Goal: Task Accomplishment & Management: Manage account settings

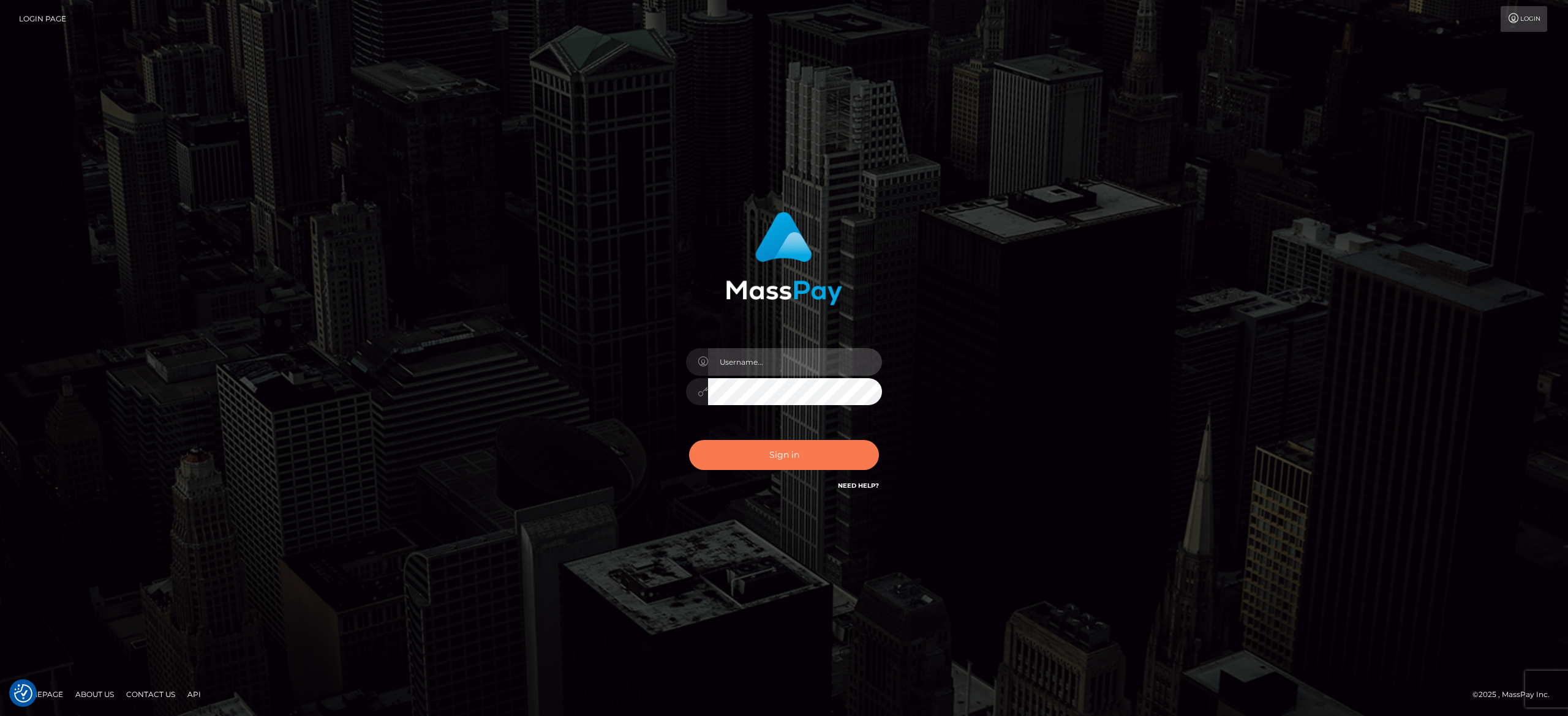
type input "[PERSON_NAME].[PERSON_NAME]"
click at [733, 458] on button "Sign in" at bounding box center [784, 455] width 190 height 30
type input "[PERSON_NAME].[PERSON_NAME]"
click at [733, 458] on button "Sign in" at bounding box center [784, 455] width 190 height 30
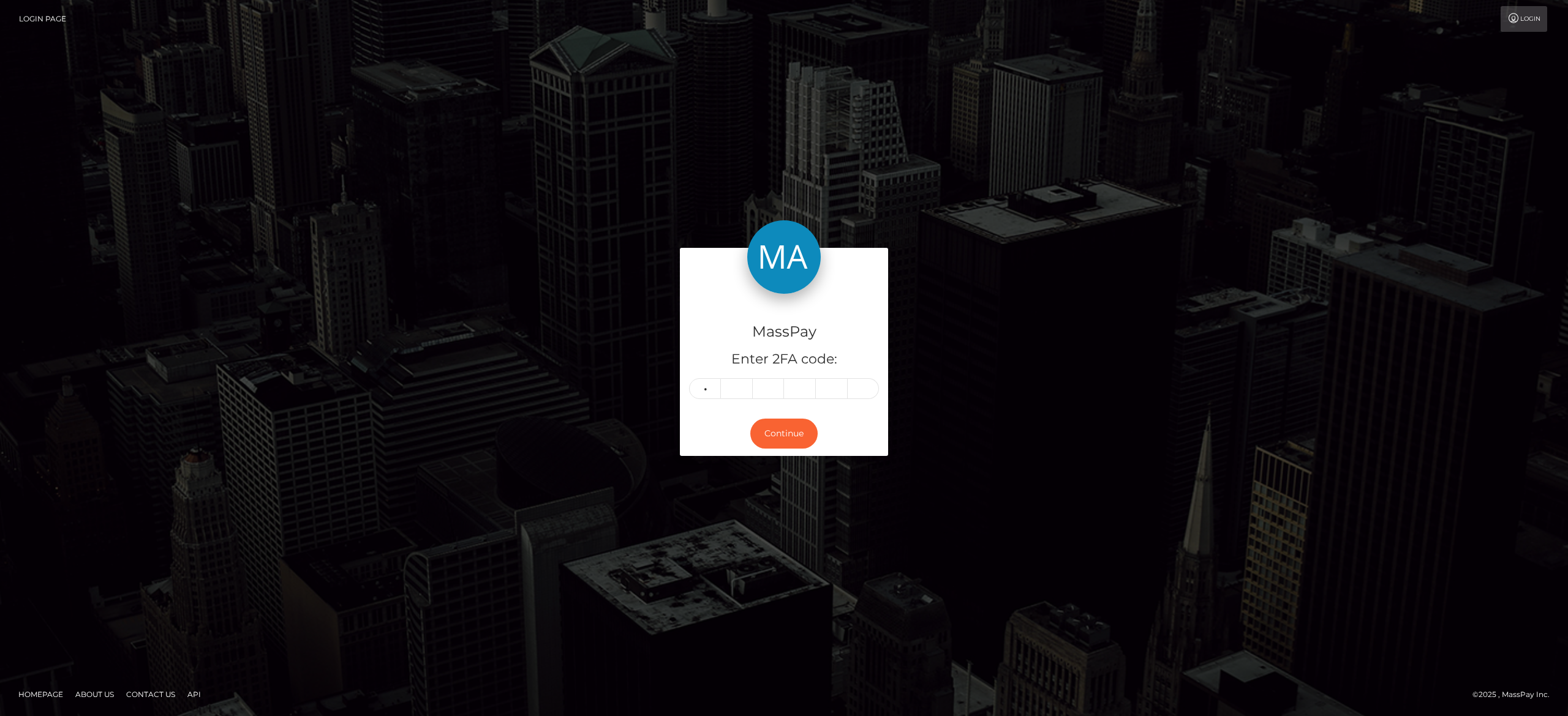
type input "9"
type input "8"
type input "2"
type input "9"
type input "2"
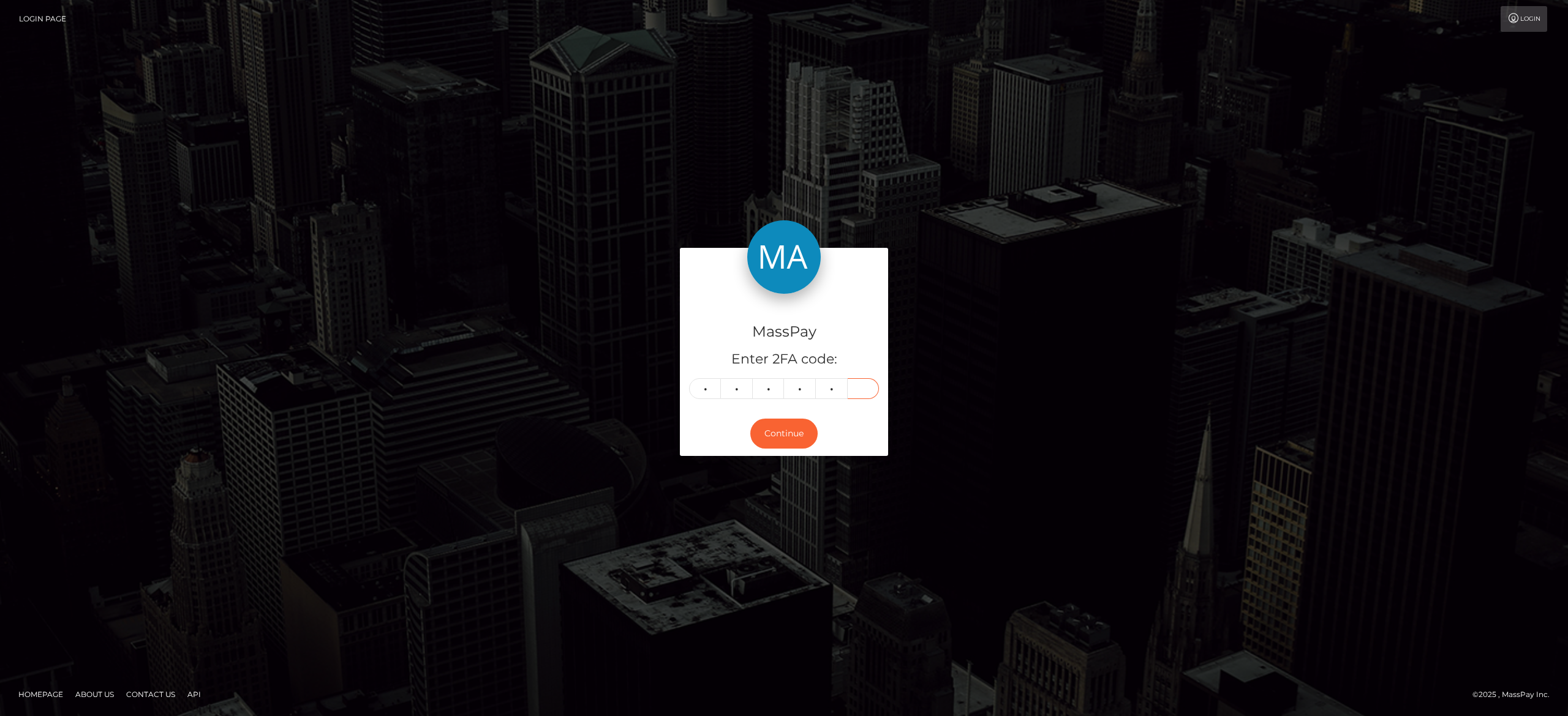
type input "6"
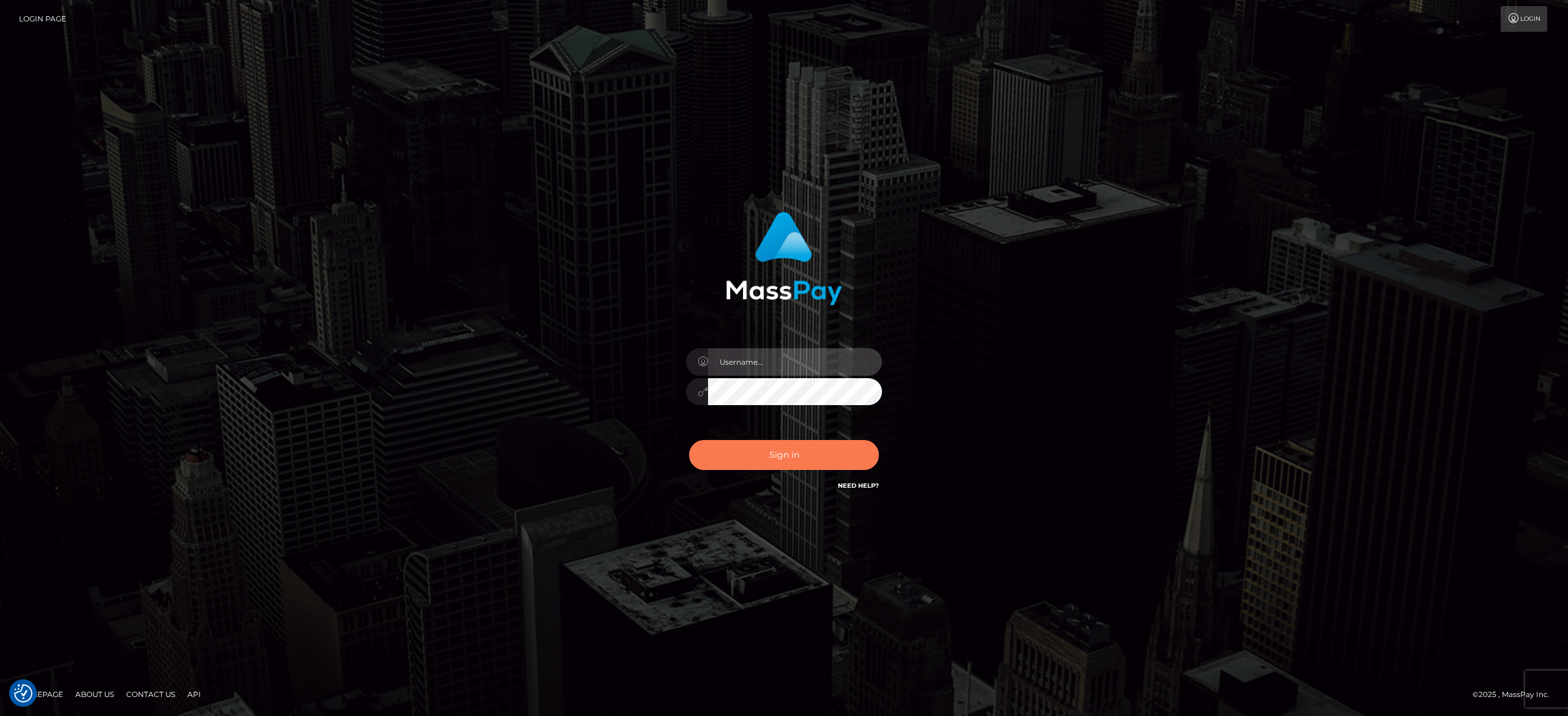
type input "[PERSON_NAME].[PERSON_NAME]"
click at [803, 457] on button "Sign in" at bounding box center [784, 455] width 190 height 30
type input "alexandra.barbu"
click at [755, 446] on button "Sign in" at bounding box center [784, 455] width 190 height 30
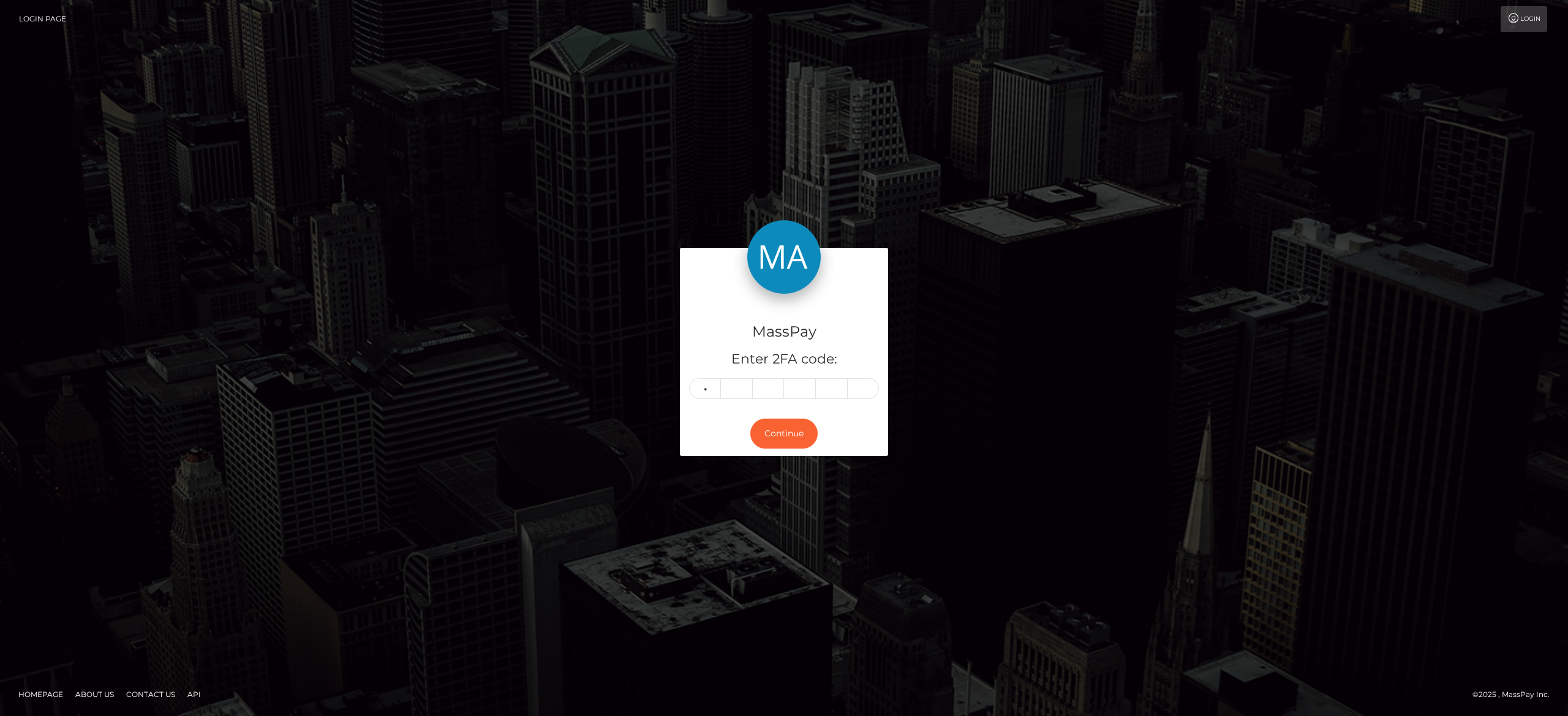
type input "6"
type input "0"
type input "9"
type input "8"
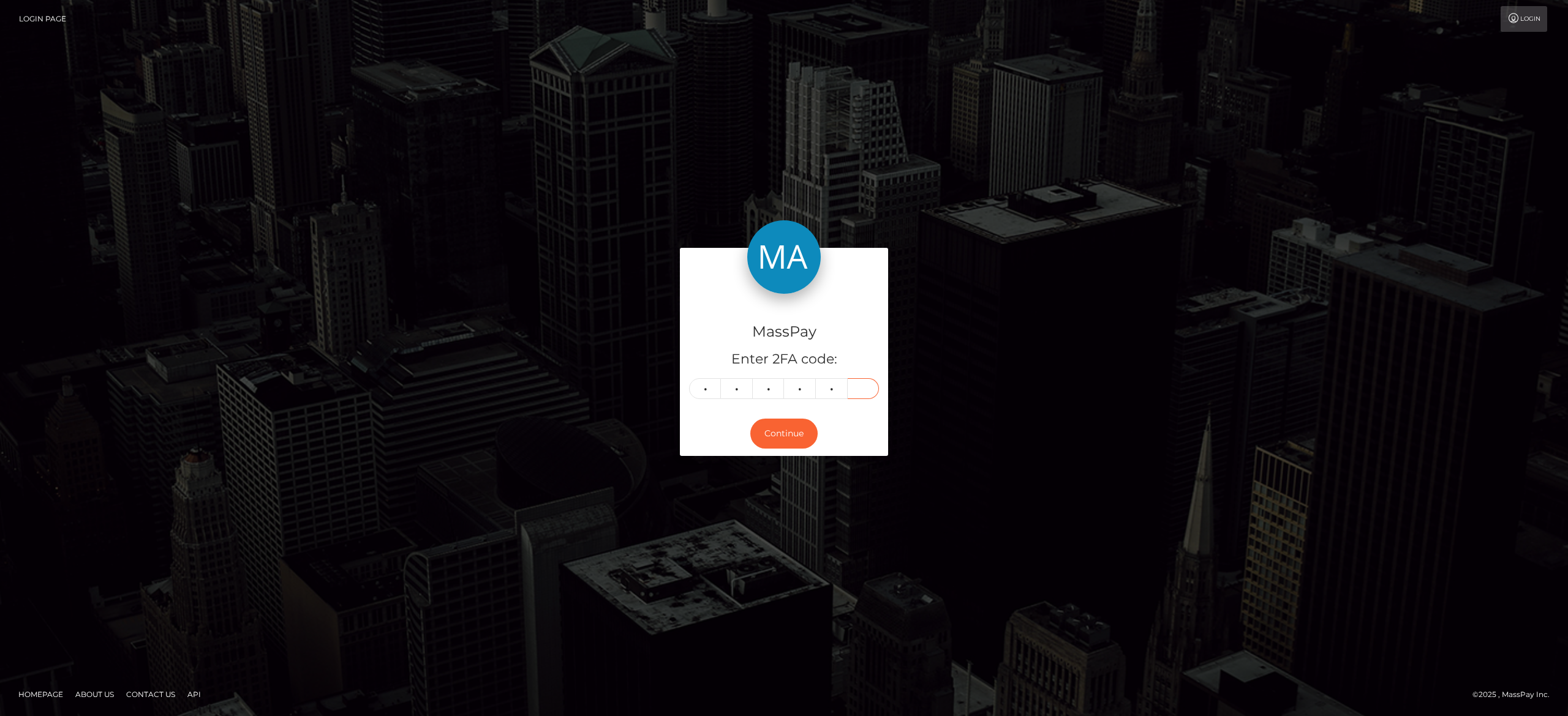
type input "7"
